Goal: Consume media (video, audio)

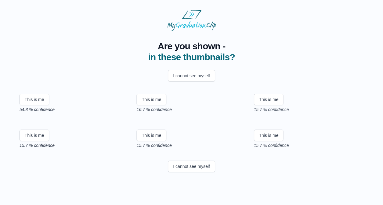
scroll to position [38, 0]
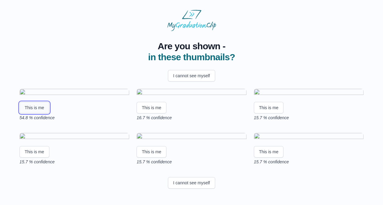
click at [38, 114] on button "This is me" at bounding box center [35, 108] width 30 height 12
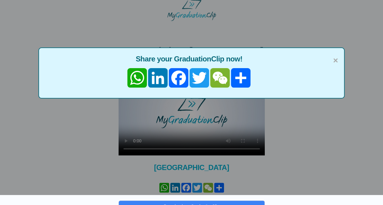
scroll to position [10, 0]
